Goal: Navigation & Orientation: Find specific page/section

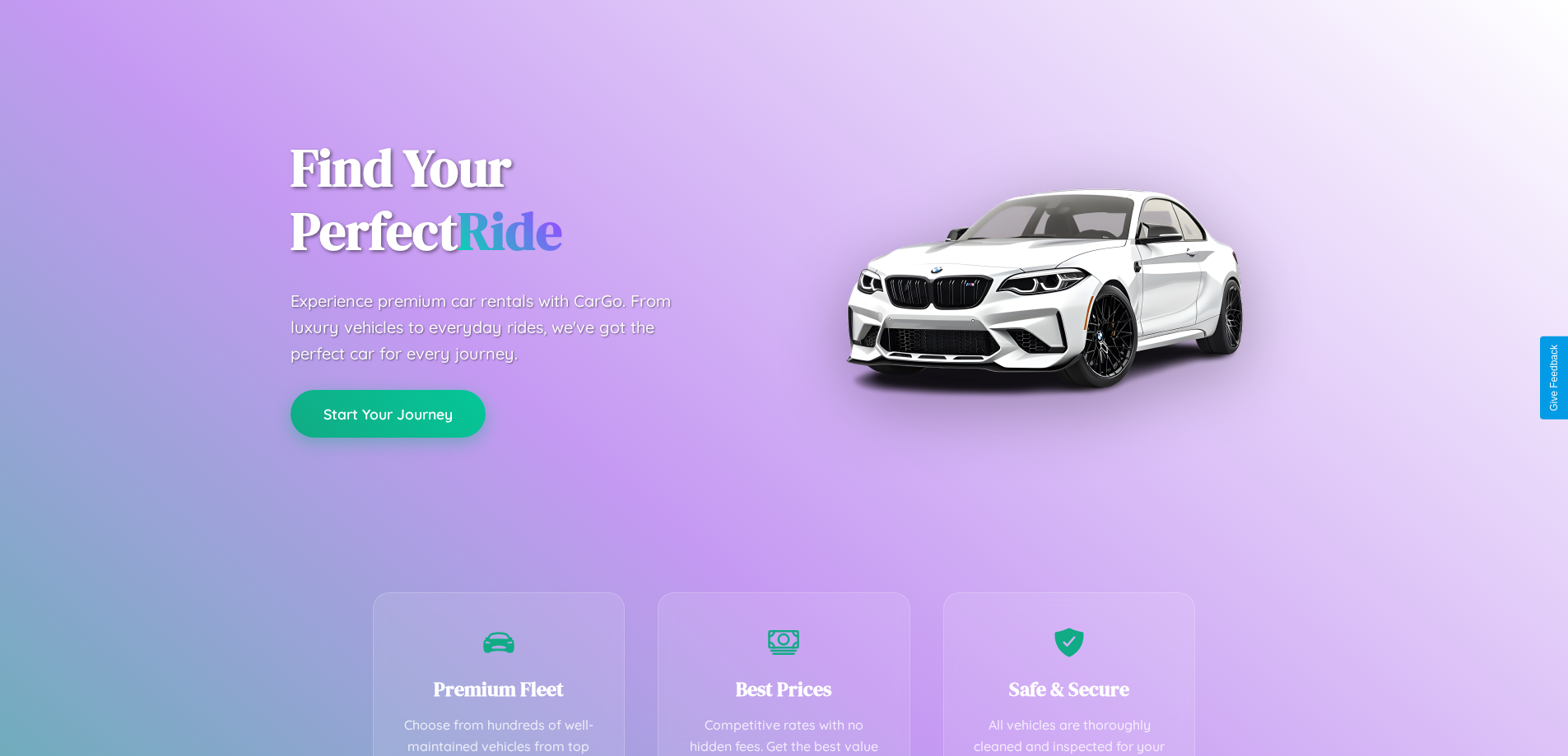
click at [387, 414] on button "Start Your Journey" at bounding box center [387, 414] width 195 height 47
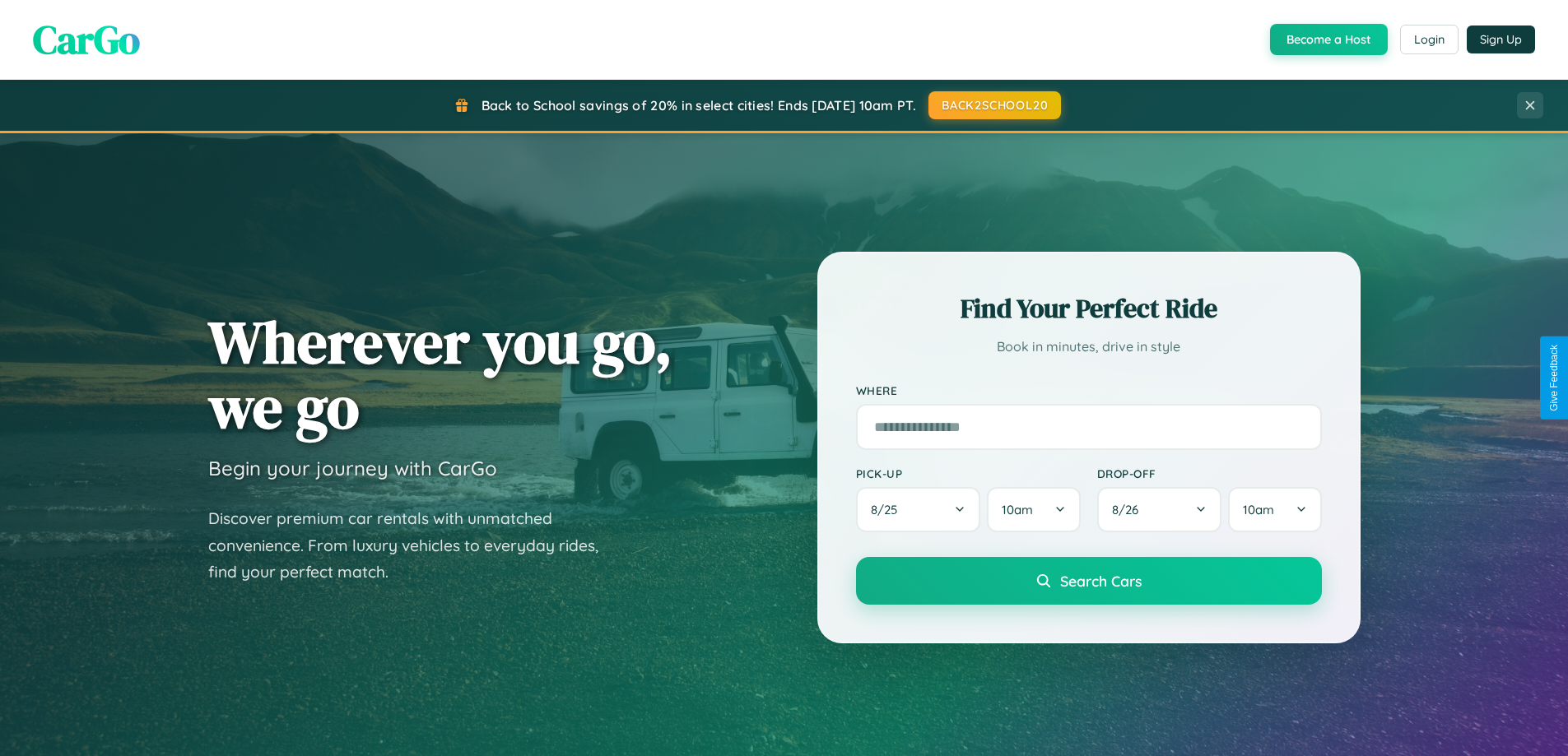
scroll to position [1132, 0]
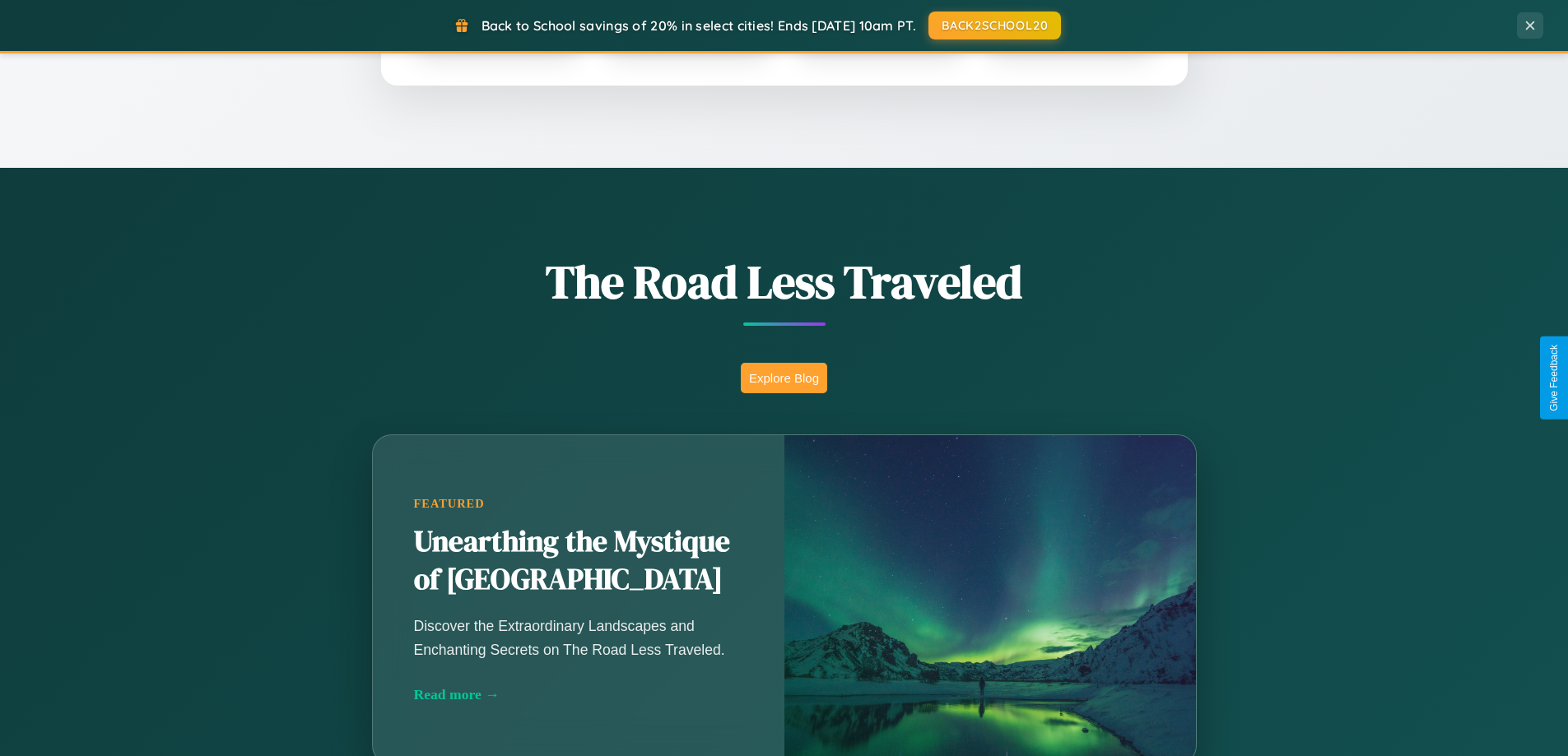
click at [784, 378] on button "Explore Blog" at bounding box center [784, 378] width 86 height 30
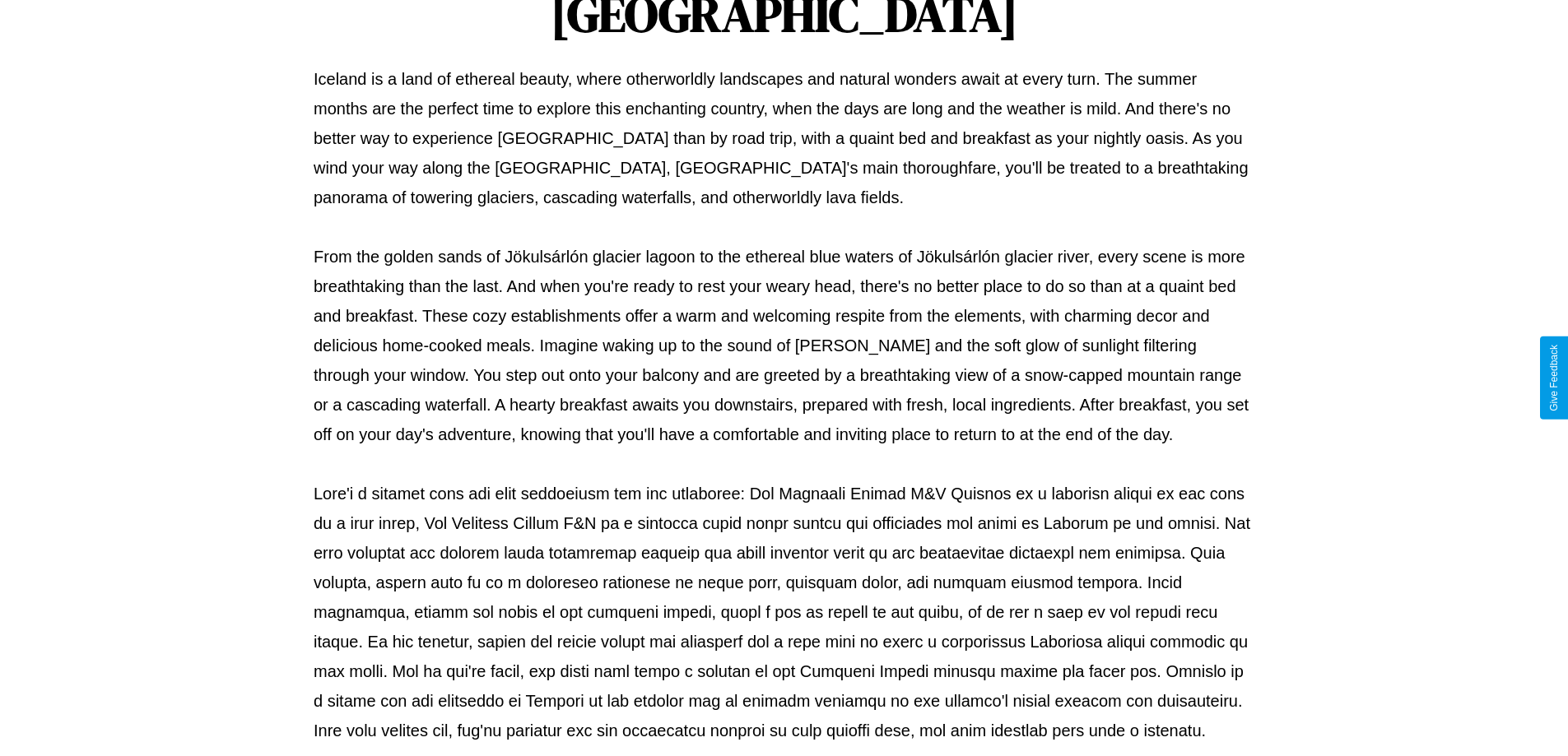
scroll to position [533, 0]
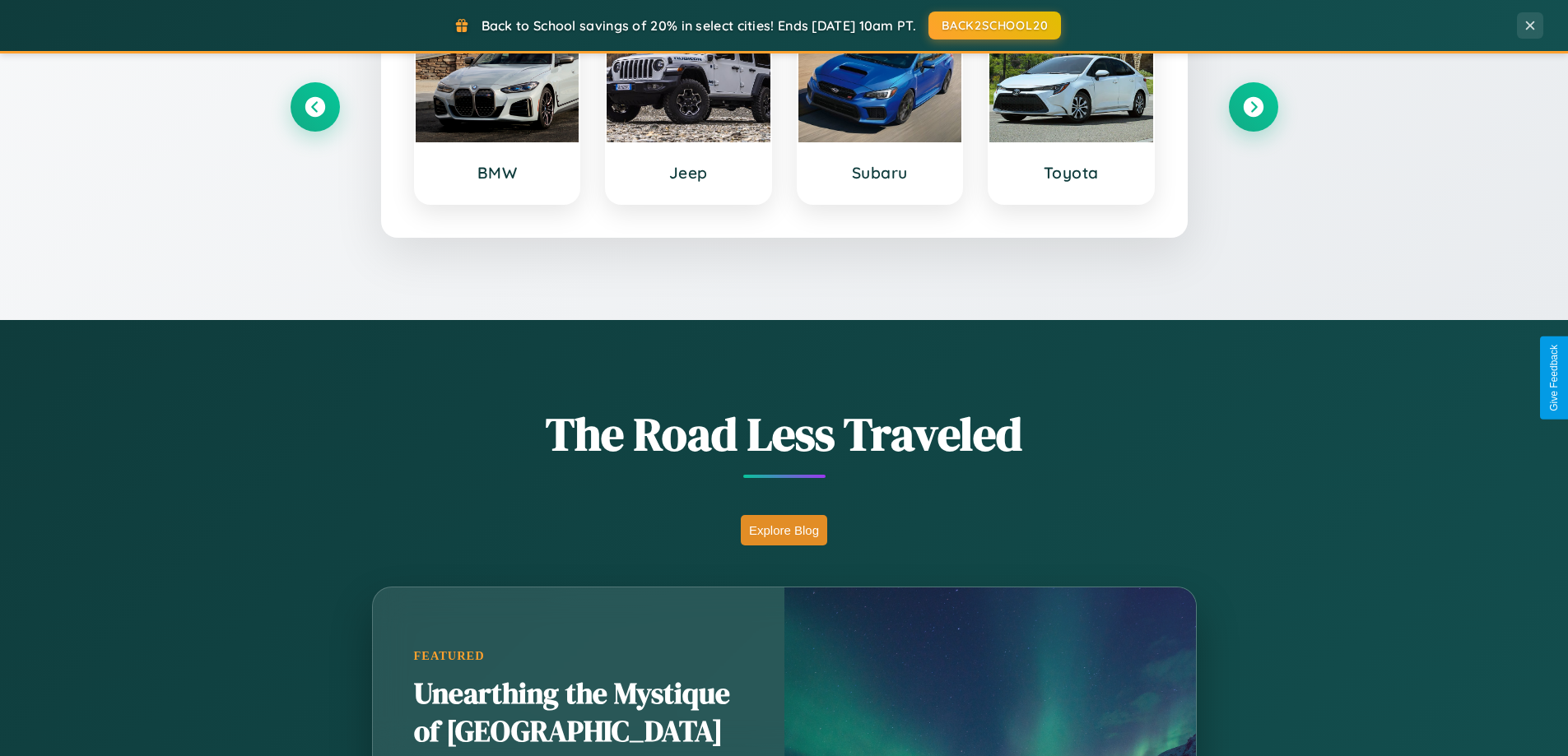
scroll to position [913, 0]
